Goal: Task Accomplishment & Management: Complete application form

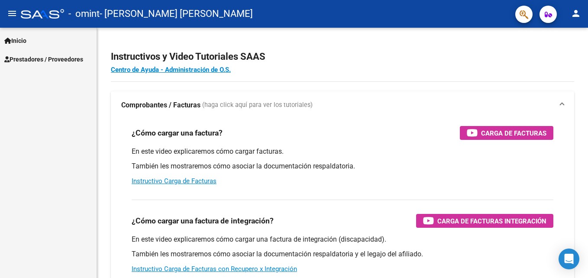
click at [64, 57] on span "Prestadores / Proveedores" at bounding box center [43, 60] width 79 height 10
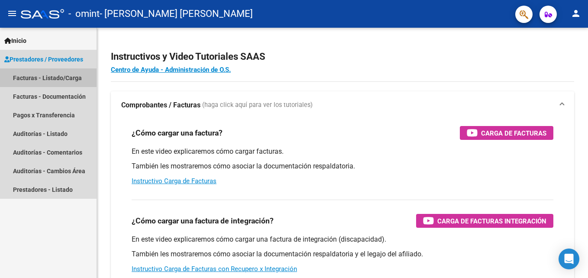
click at [55, 76] on link "Facturas - Listado/Carga" at bounding box center [48, 77] width 97 height 19
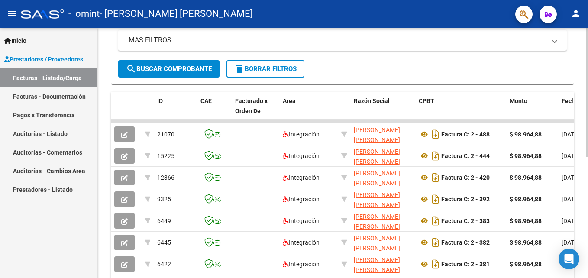
scroll to position [190, 0]
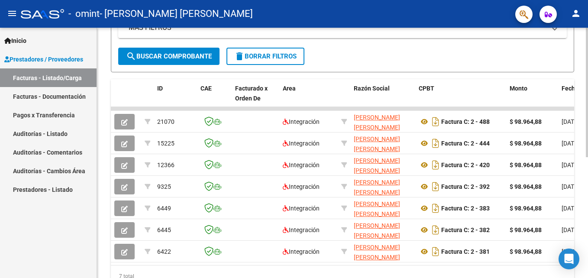
click at [587, 166] on html "menu - omint - [PERSON_NAME] [PERSON_NAME] person Inicio Instructivos Contacto …" at bounding box center [294, 139] width 588 height 278
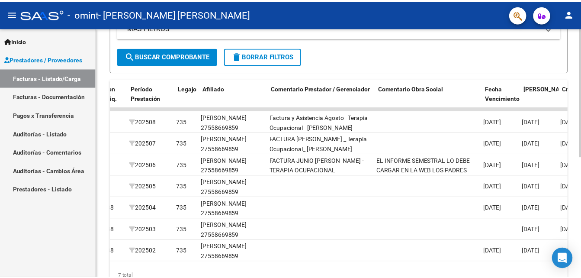
scroll to position [0, 1107]
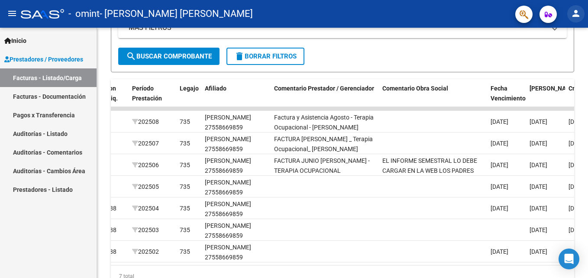
click at [576, 18] on mat-icon "person" at bounding box center [575, 13] width 10 height 10
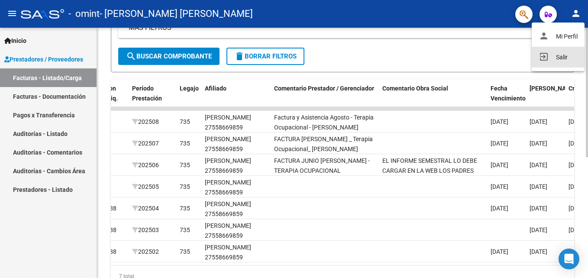
click at [563, 59] on button "exit_to_app Salir" at bounding box center [557, 57] width 53 height 21
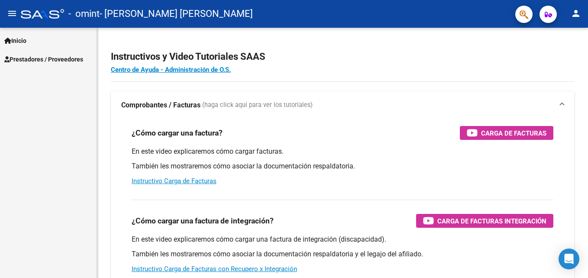
click at [83, 60] on span "Prestadores / Proveedores" at bounding box center [43, 60] width 79 height 10
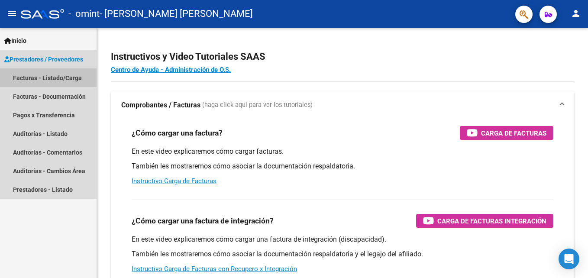
click at [35, 76] on link "Facturas - Listado/Carga" at bounding box center [48, 77] width 97 height 19
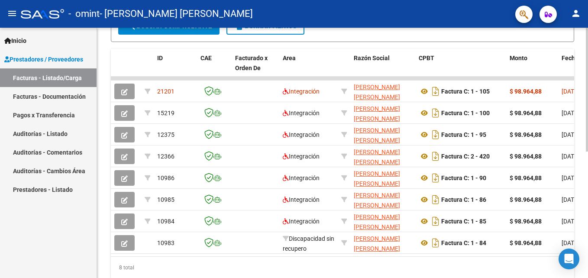
scroll to position [226, 0]
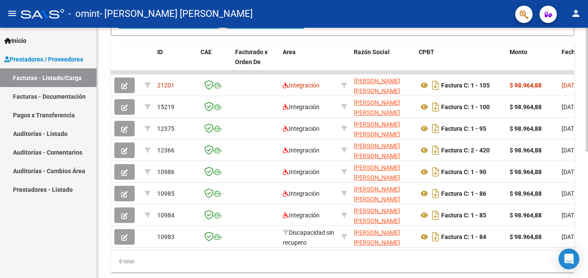
click at [587, 256] on html "menu - omint - [PERSON_NAME] [PERSON_NAME] person Inicio Instructivos Contacto …" at bounding box center [294, 139] width 588 height 278
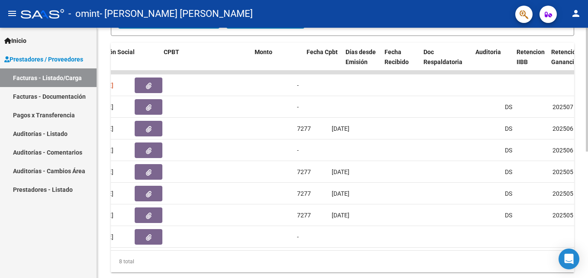
scroll to position [0, 0]
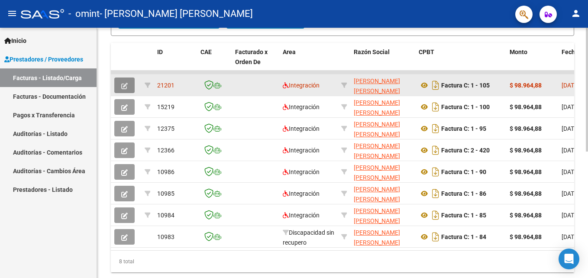
click at [128, 83] on button "button" at bounding box center [124, 85] width 20 height 16
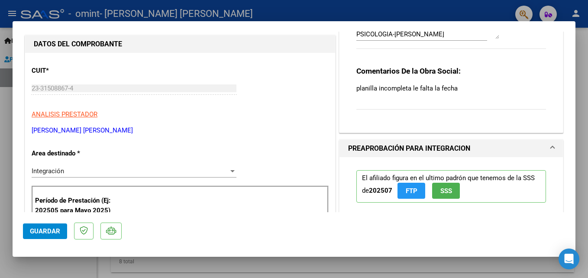
scroll to position [80, 0]
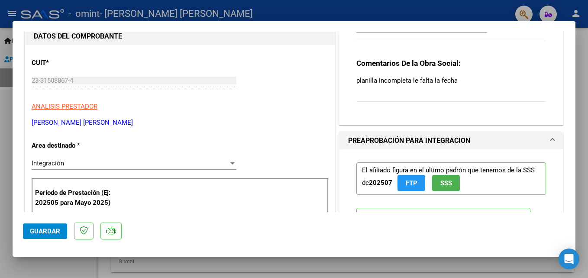
click at [458, 84] on p "planilla incompleta le falta la fecha" at bounding box center [451, 81] width 190 height 10
click at [448, 83] on p "planilla incompleta le falta la fecha" at bounding box center [451, 81] width 190 height 10
click at [437, 77] on p "planilla incompleta le falta la fecha" at bounding box center [451, 81] width 190 height 10
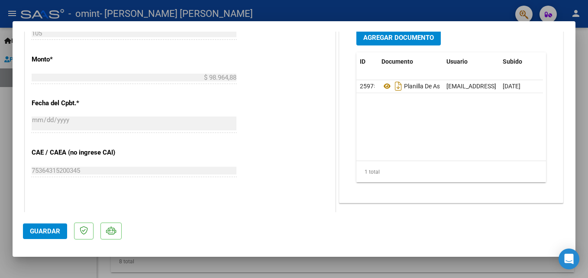
scroll to position [412, 0]
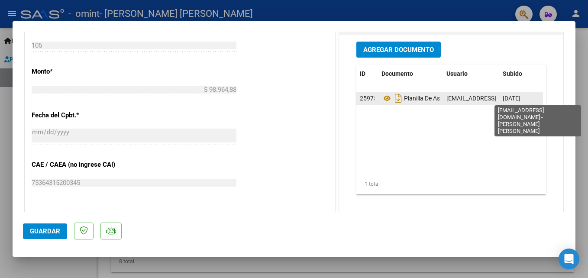
click at [446, 97] on span "[EMAIL_ADDRESS][DOMAIN_NAME] - [PERSON_NAME] [PERSON_NAME]" at bounding box center [543, 98] width 194 height 7
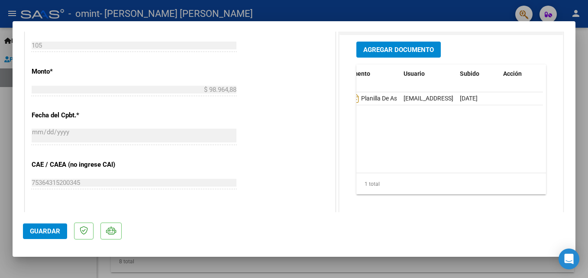
scroll to position [336, 0]
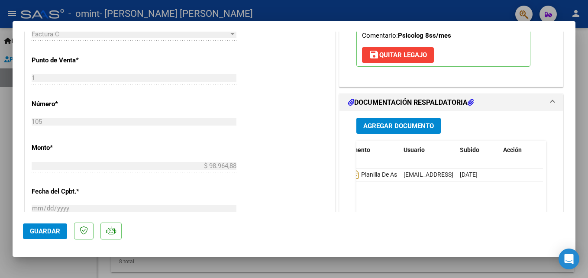
click at [551, 100] on span at bounding box center [552, 102] width 3 height 10
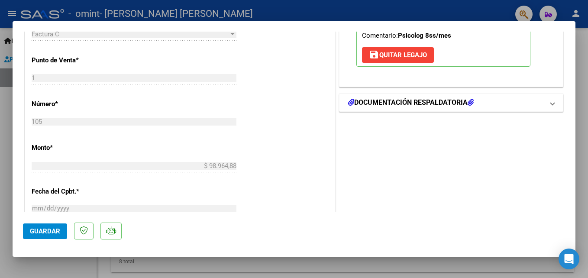
click at [551, 102] on span at bounding box center [552, 102] width 3 height 10
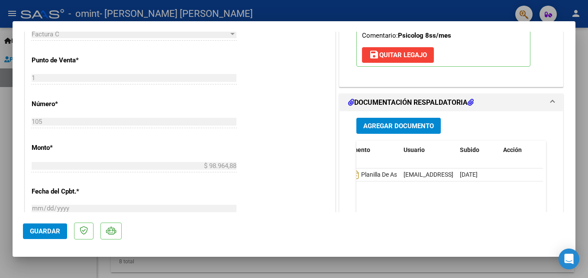
click at [467, 100] on icon at bounding box center [470, 102] width 6 height 7
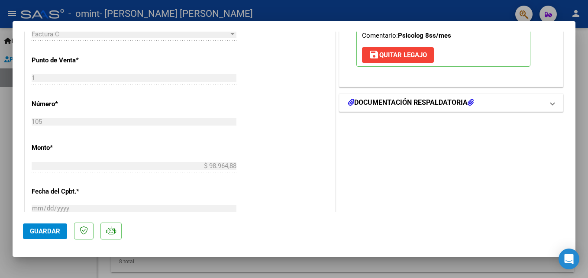
click at [467, 100] on icon at bounding box center [470, 102] width 6 height 7
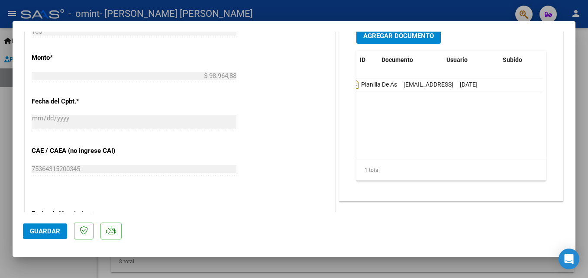
scroll to position [0, 0]
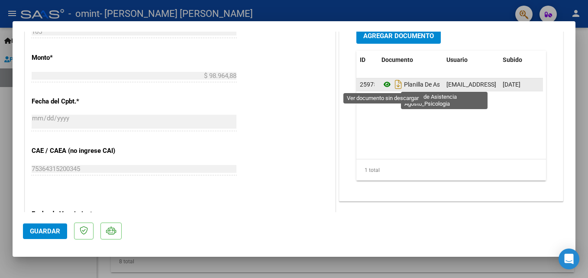
click at [383, 83] on icon at bounding box center [386, 84] width 11 height 10
click at [394, 86] on icon "Descargar documento" at bounding box center [398, 84] width 11 height 14
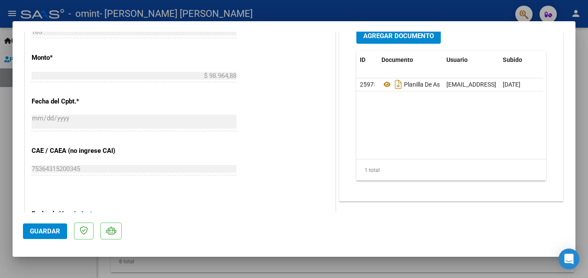
drag, startPoint x: 385, startPoint y: 84, endPoint x: 374, endPoint y: 112, distance: 29.9
click at [374, 112] on datatable-body "25975 Planilla De Asistencia Agosto_psicologia [EMAIL_ADDRESS][DOMAIN_NAME] - […" at bounding box center [449, 118] width 187 height 80
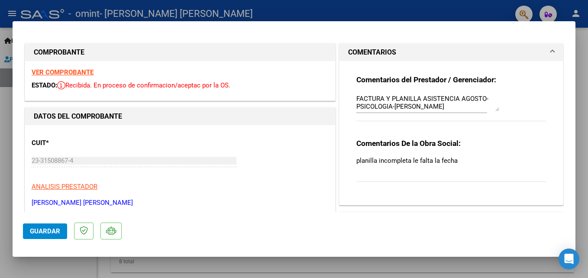
click at [386, 9] on div at bounding box center [294, 139] width 588 height 278
type input "$ 0,00"
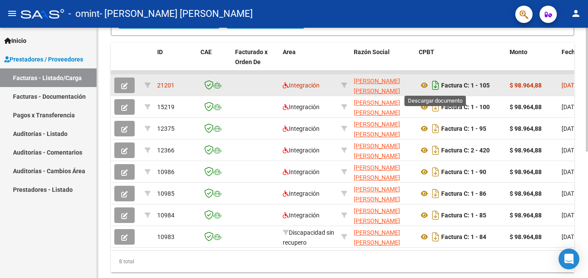
click at [436, 85] on icon "Descargar documento" at bounding box center [435, 85] width 11 height 14
click at [330, 49] on div "Area" at bounding box center [309, 52] width 52 height 10
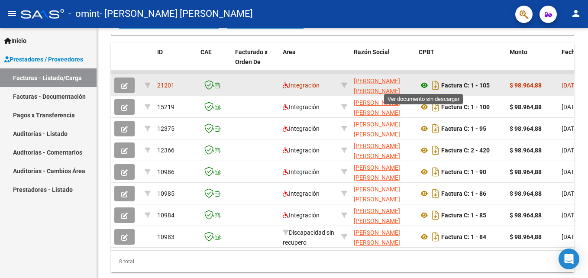
click at [422, 84] on icon at bounding box center [424, 85] width 11 height 10
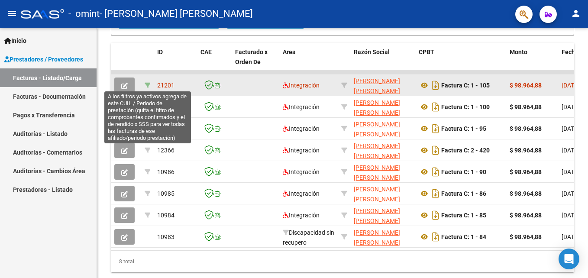
click at [148, 83] on icon at bounding box center [148, 85] width 6 height 6
type input "202508"
type input "27558669859"
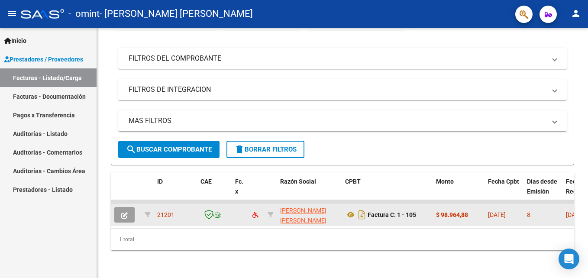
scroll to position [104, 0]
click at [587, 139] on html "menu - omint - [PERSON_NAME] [PERSON_NAME] person Inicio Instructivos Contacto …" at bounding box center [294, 139] width 588 height 278
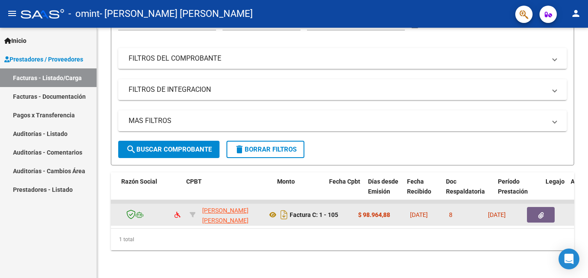
scroll to position [0, 0]
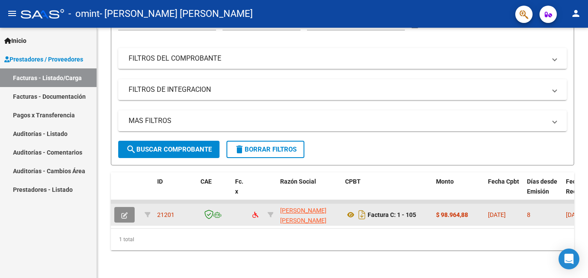
click at [128, 209] on button "button" at bounding box center [124, 215] width 20 height 16
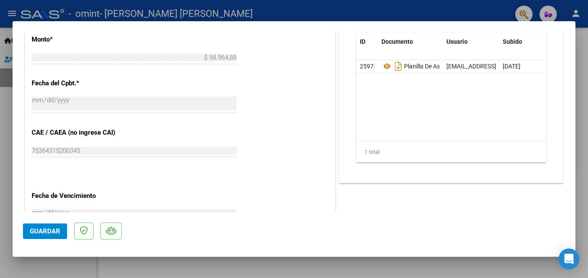
drag, startPoint x: 389, startPoint y: 68, endPoint x: 371, endPoint y: 111, distance: 46.8
click at [371, 111] on datatable-body "25975 Planilla De Asistencia Agosto_psicologia [EMAIL_ADDRESS][DOMAIN_NAME] - […" at bounding box center [449, 100] width 187 height 80
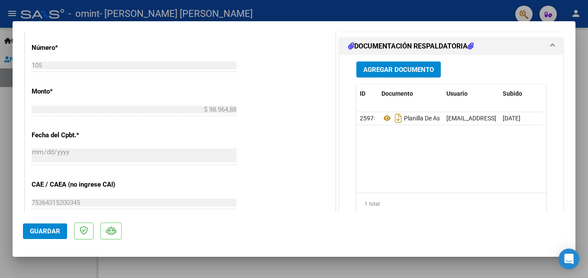
click at [279, 155] on div "CUIT * 23-31508867-4 Ingresar CUIT ANALISIS PRESTADOR [PERSON_NAME] [PERSON_NAM…" at bounding box center [180, 56] width 310 height 647
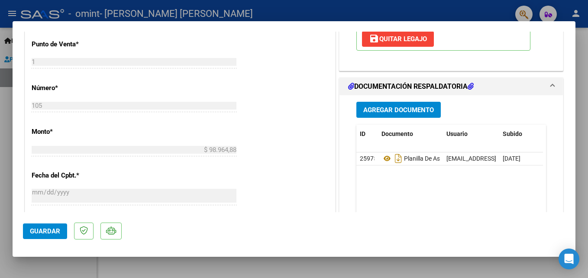
scroll to position [421, 0]
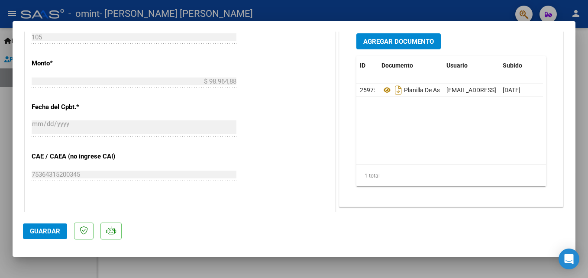
click at [245, 226] on mat-dialog-actions "Guardar" at bounding box center [294, 229] width 542 height 34
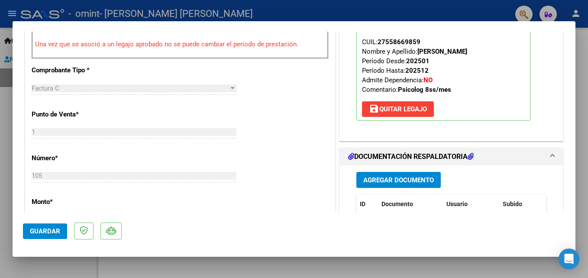
scroll to position [348, 0]
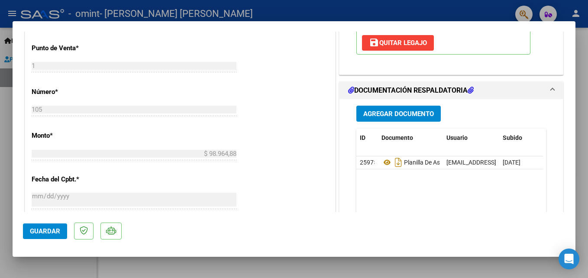
click at [397, 114] on span "Agregar Documento" at bounding box center [398, 114] width 71 height 8
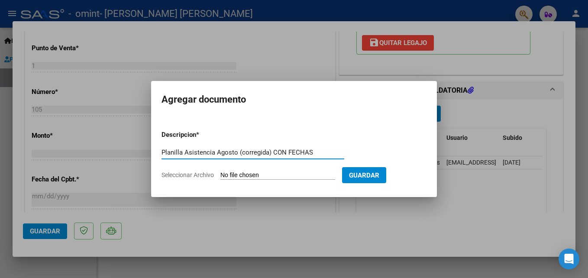
type input "Planilla Asistencia Agosto (corregida) CON FECHAS"
click at [197, 173] on span "Seleccionar Archivo" at bounding box center [187, 174] width 52 height 7
click at [220, 173] on input "Seleccionar Archivo" at bounding box center [277, 175] width 115 height 8
type input "C:\fakepath\Planilla Asistencia Agosto_Psico.pdf"
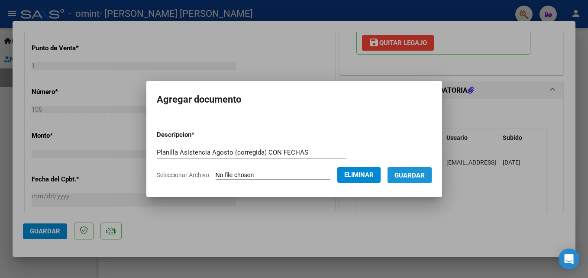
click at [415, 172] on span "Guardar" at bounding box center [409, 175] width 30 height 8
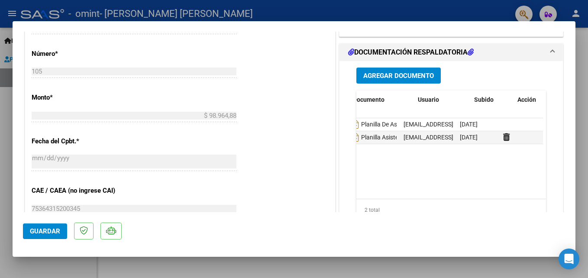
scroll to position [0, 0]
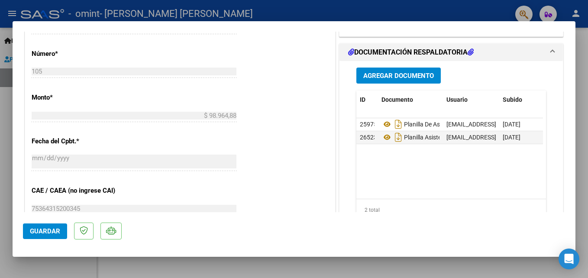
drag, startPoint x: 393, startPoint y: 161, endPoint x: 443, endPoint y: 180, distance: 53.7
click at [393, 161] on datatable-body "25975 Planilla De Asistencia Agosto_psicologia [EMAIL_ADDRESS][DOMAIN_NAME] - […" at bounding box center [449, 158] width 187 height 80
click at [39, 228] on span "Guardar" at bounding box center [45, 231] width 30 height 8
